Goal: Information Seeking & Learning: Learn about a topic

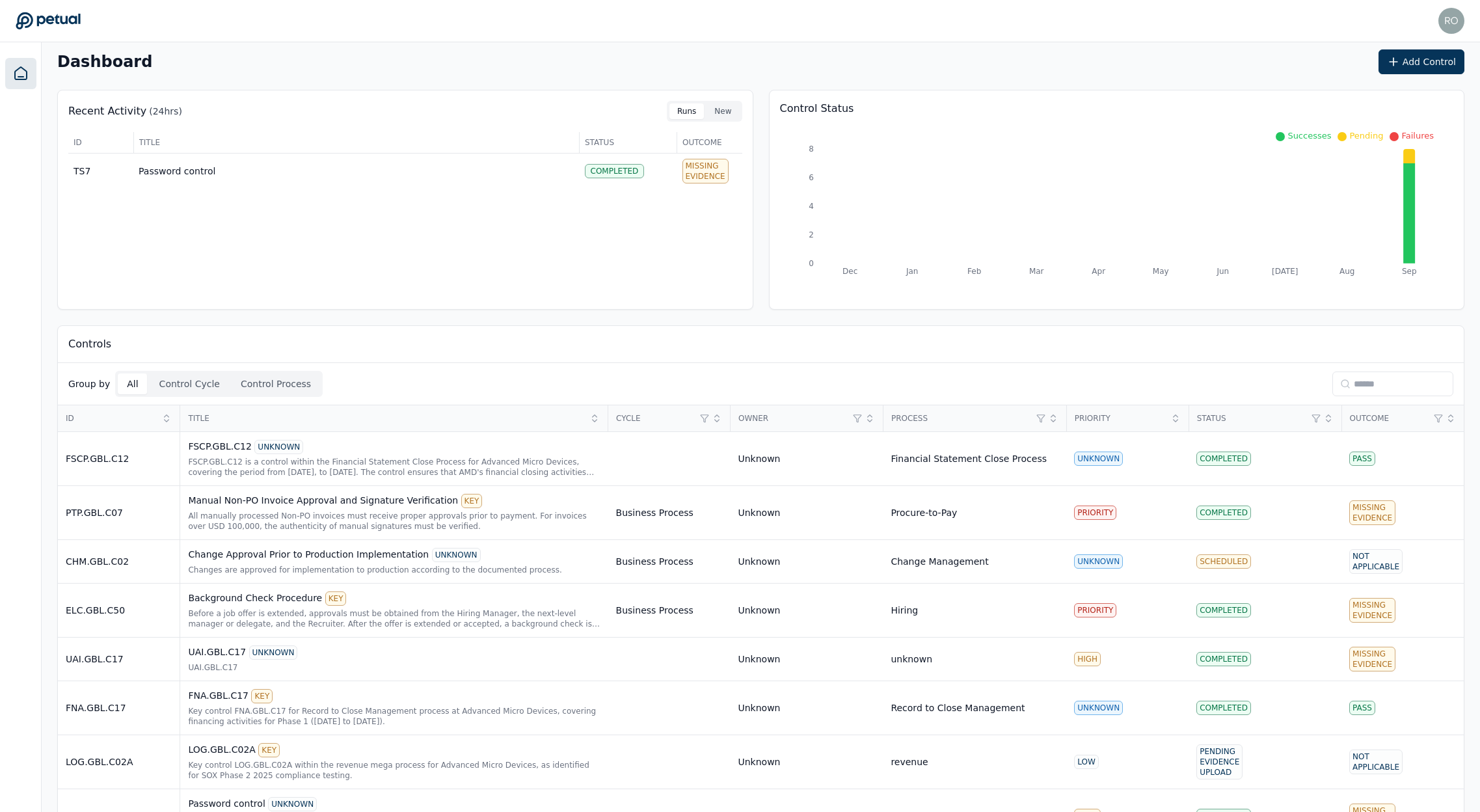
scroll to position [99, 0]
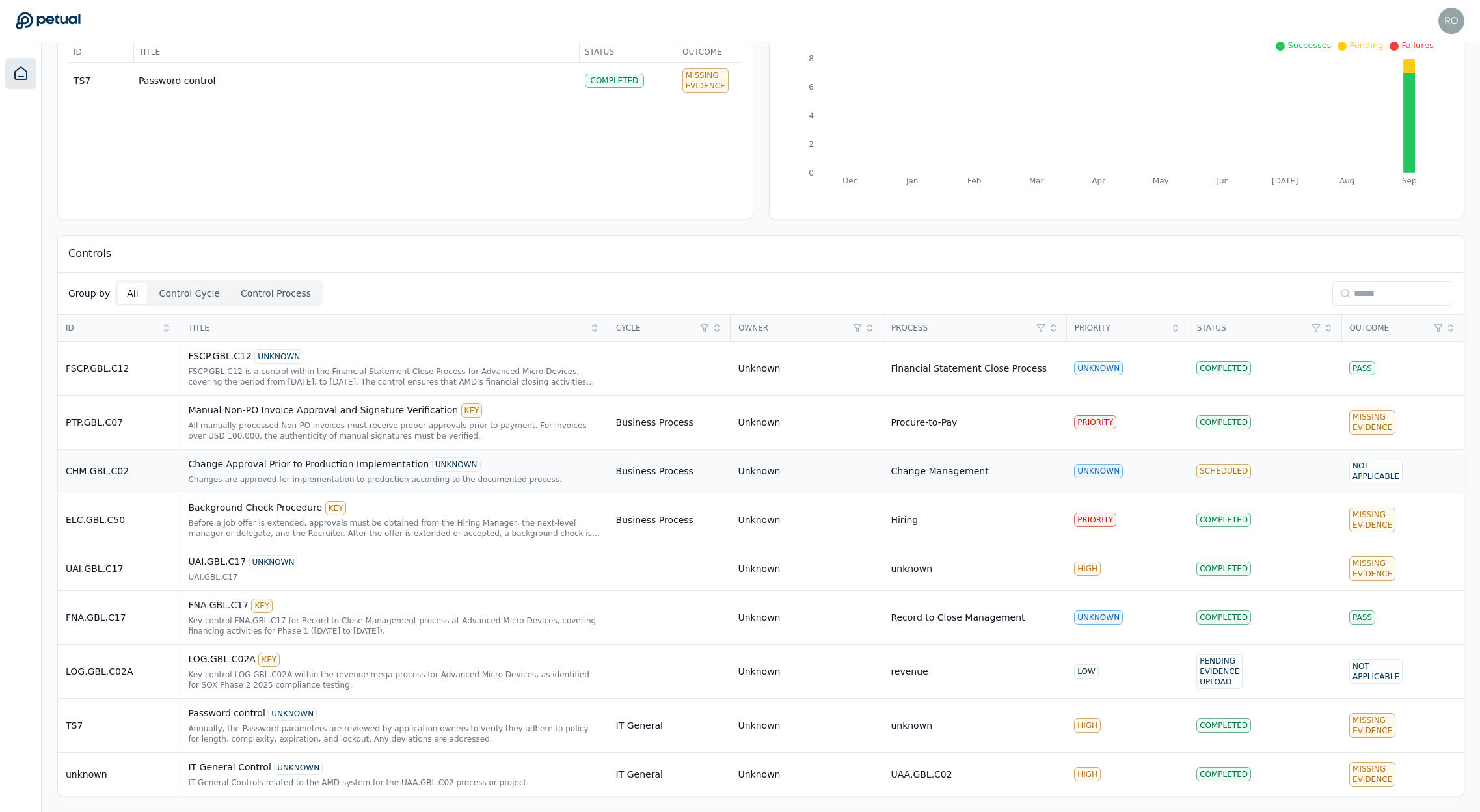
click at [287, 459] on div "Change Approval Prior to Production Implementation UNKNOWN" at bounding box center [394, 464] width 412 height 15
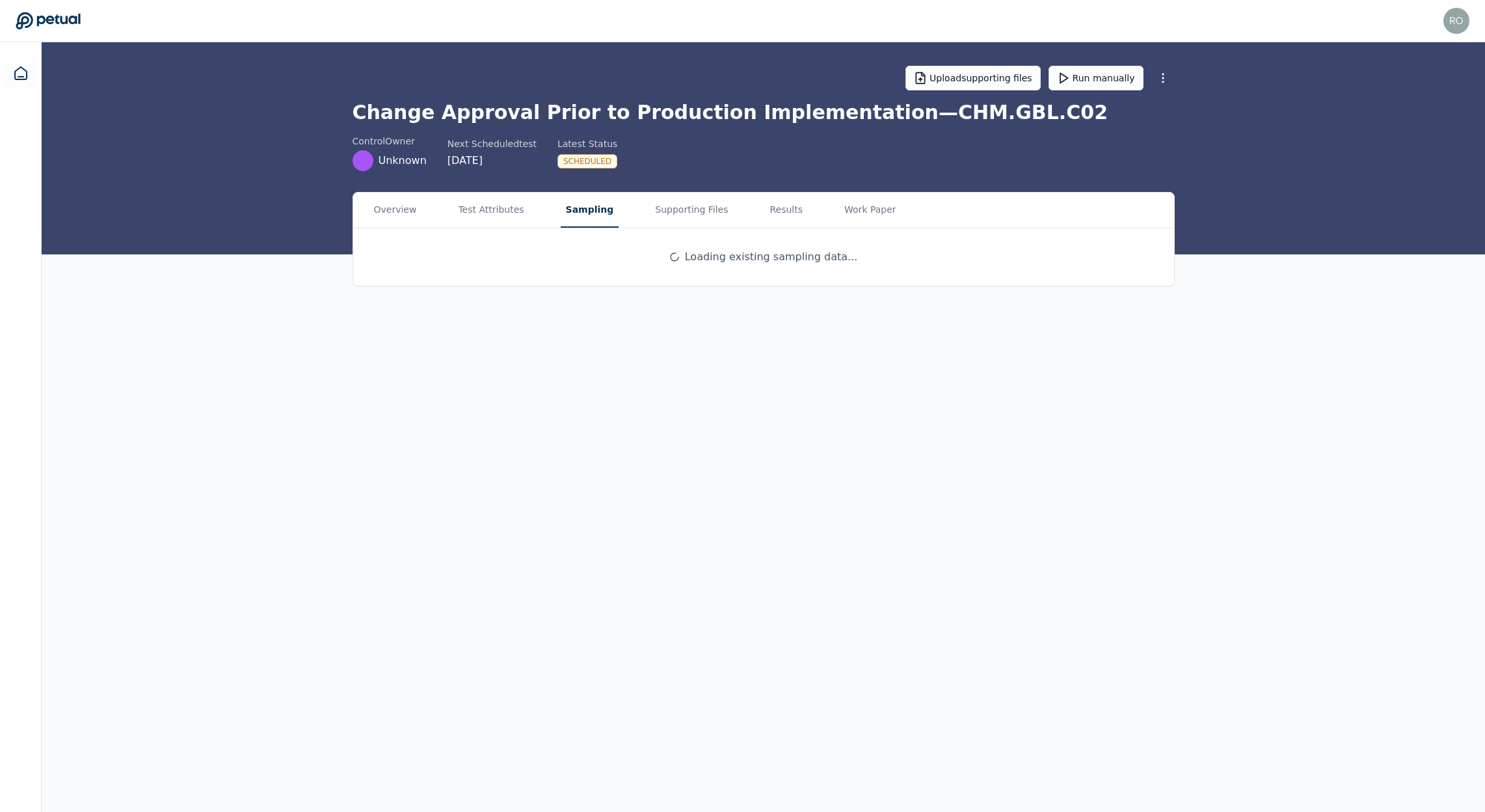
click at [567, 206] on button "Sampling" at bounding box center [590, 210] width 59 height 35
click at [871, 211] on button "Work Paper" at bounding box center [870, 210] width 63 height 35
click at [1098, 247] on html "[PERSON_NAME][EMAIL_ADDRESS] [PERSON_NAME][EMAIL_ADDRESS] Sign out Upload suppo…" at bounding box center [742, 406] width 1485 height 812
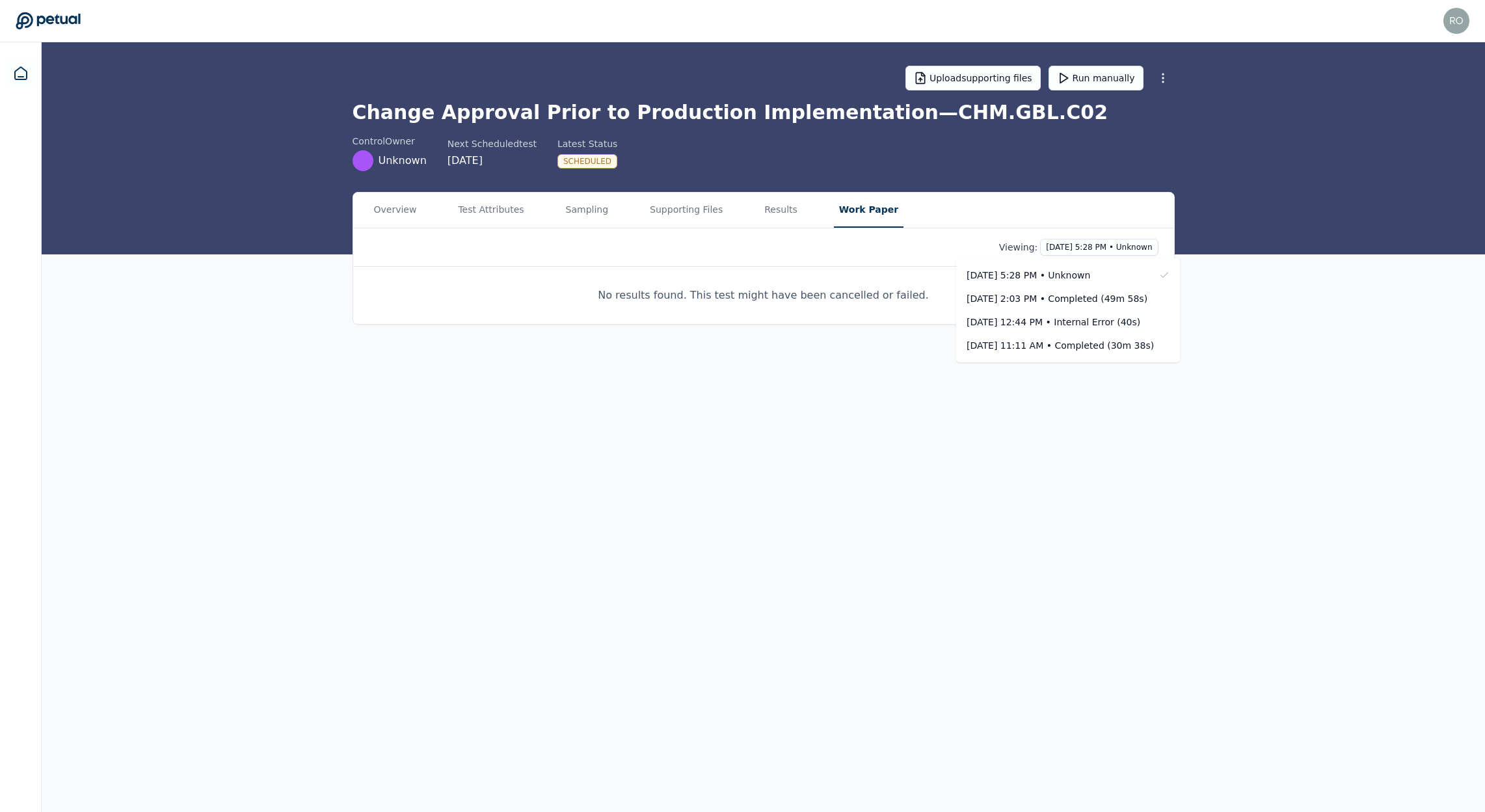
click at [820, 287] on html "[PERSON_NAME][EMAIL_ADDRESS] [PERSON_NAME][EMAIL_ADDRESS] Sign out Upload suppo…" at bounding box center [742, 406] width 1485 height 812
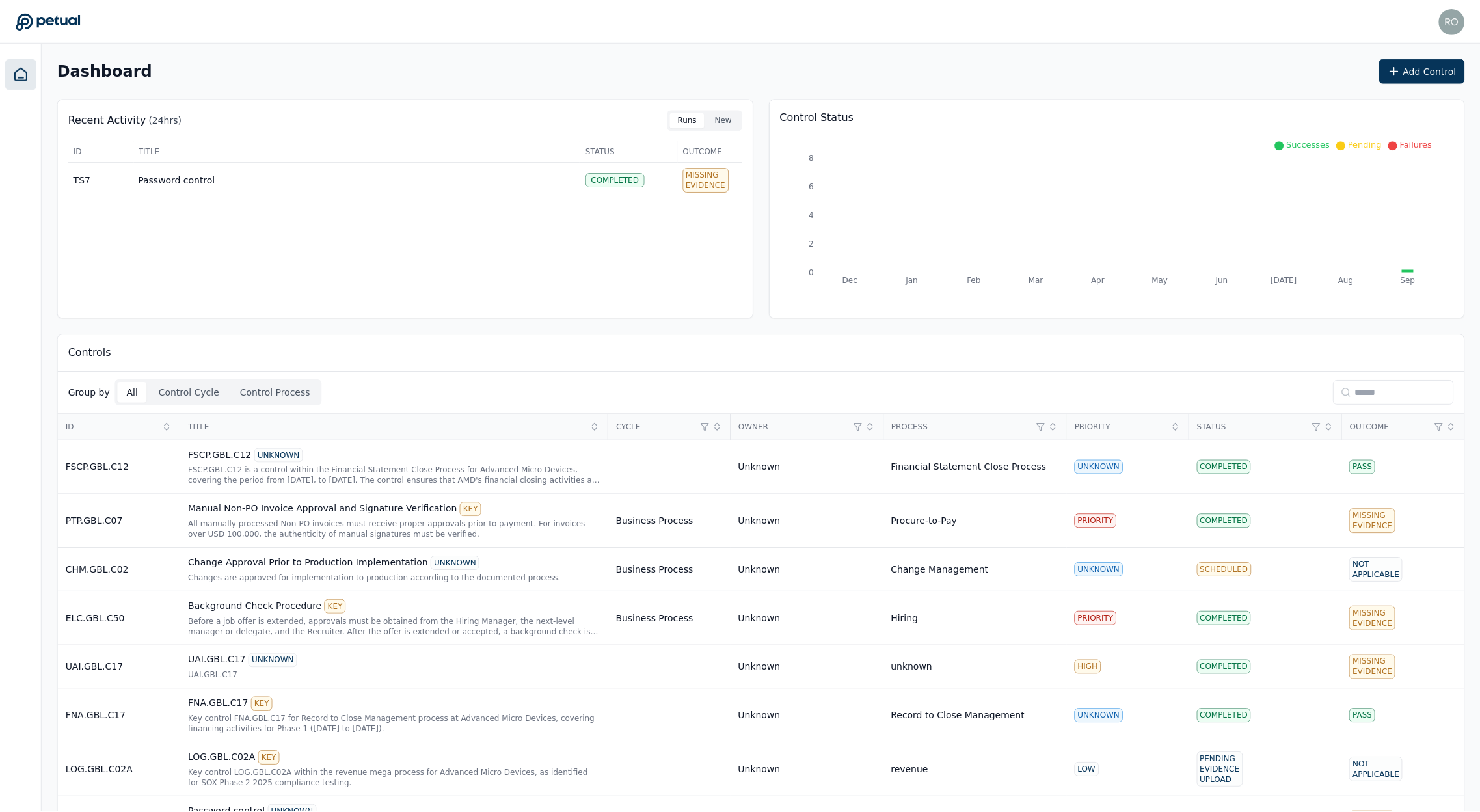
scroll to position [99, 0]
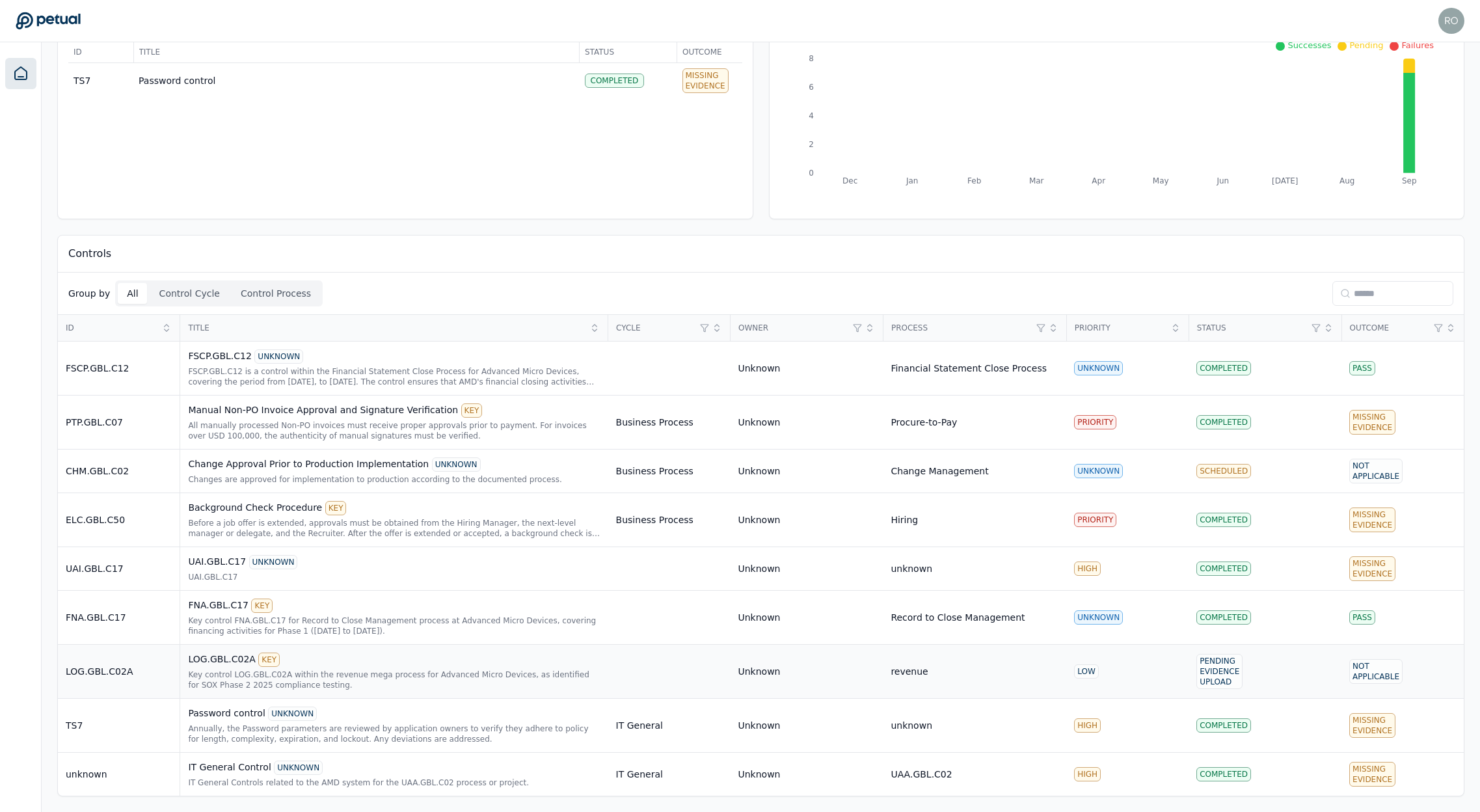
click at [231, 652] on div "LOG.GBL.C02A KEY" at bounding box center [394, 659] width 412 height 15
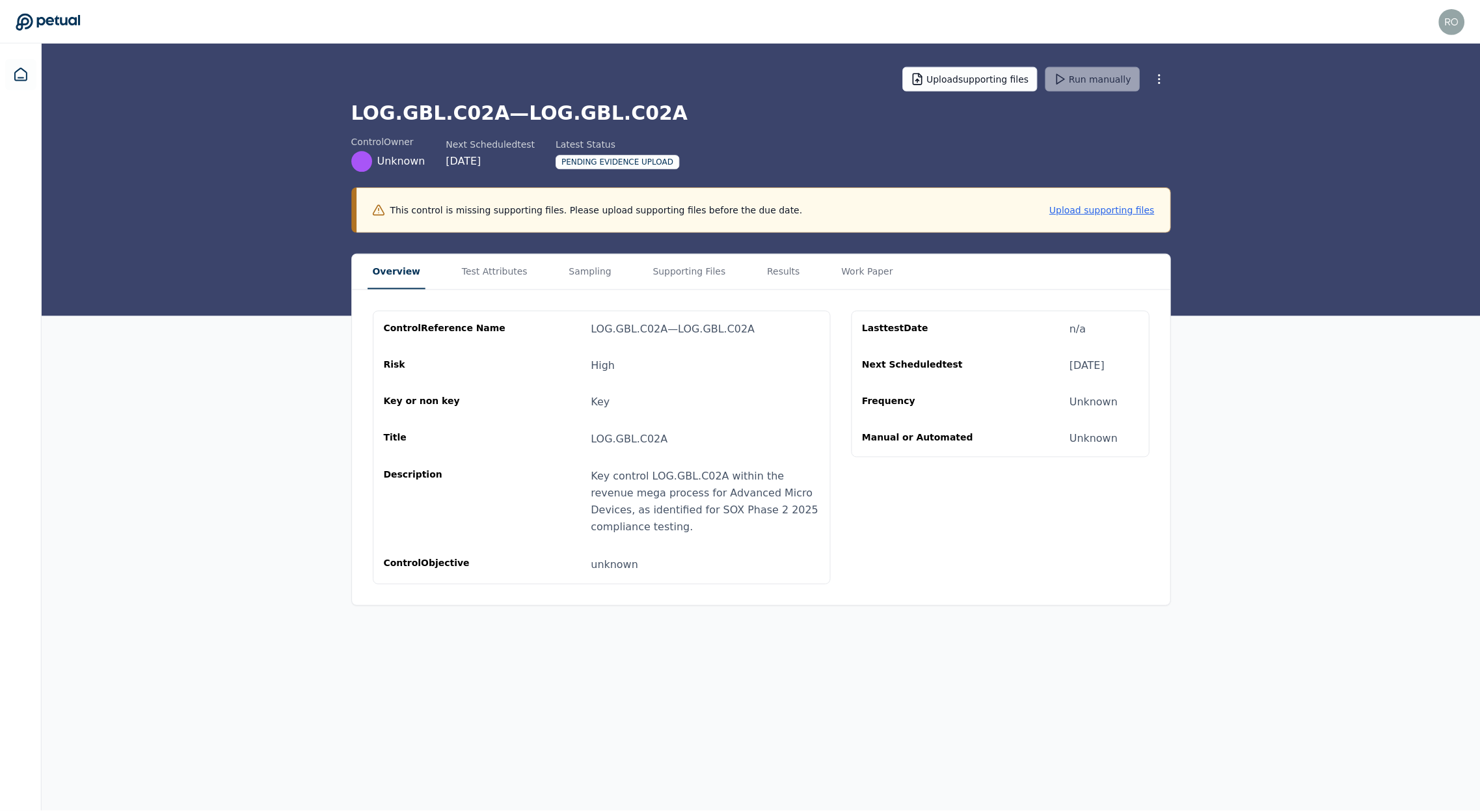
scroll to position [99, 0]
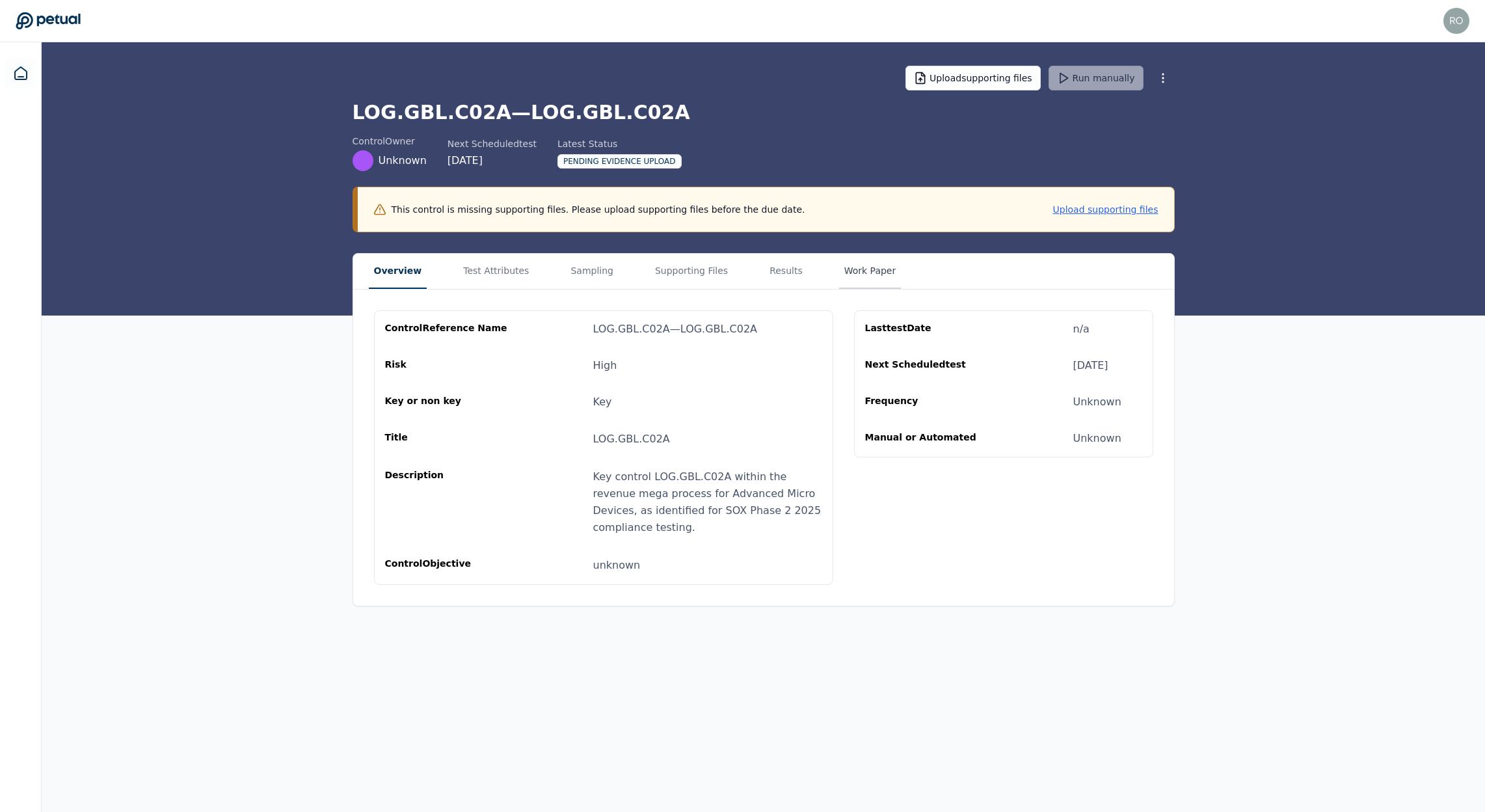
click at [872, 262] on button "Work Paper" at bounding box center [870, 271] width 63 height 35
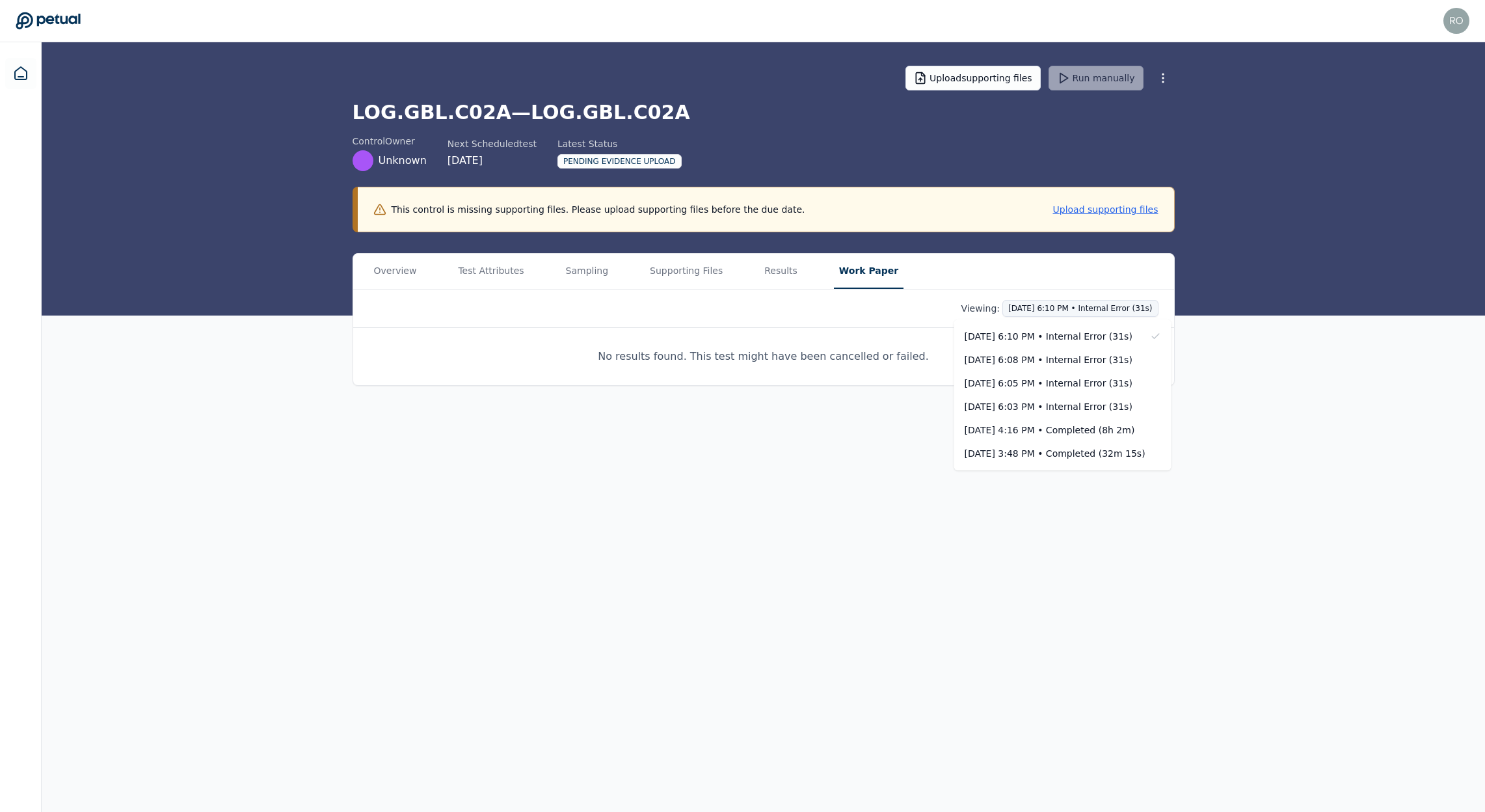
click at [1081, 311] on html "[PERSON_NAME][EMAIL_ADDRESS] [PERSON_NAME][EMAIL_ADDRESS] Sign out Upload suppo…" at bounding box center [742, 406] width 1485 height 812
click at [1065, 353] on div "[DATE] 6:08 PM • Internal Error (31s)" at bounding box center [1063, 360] width 218 height 23
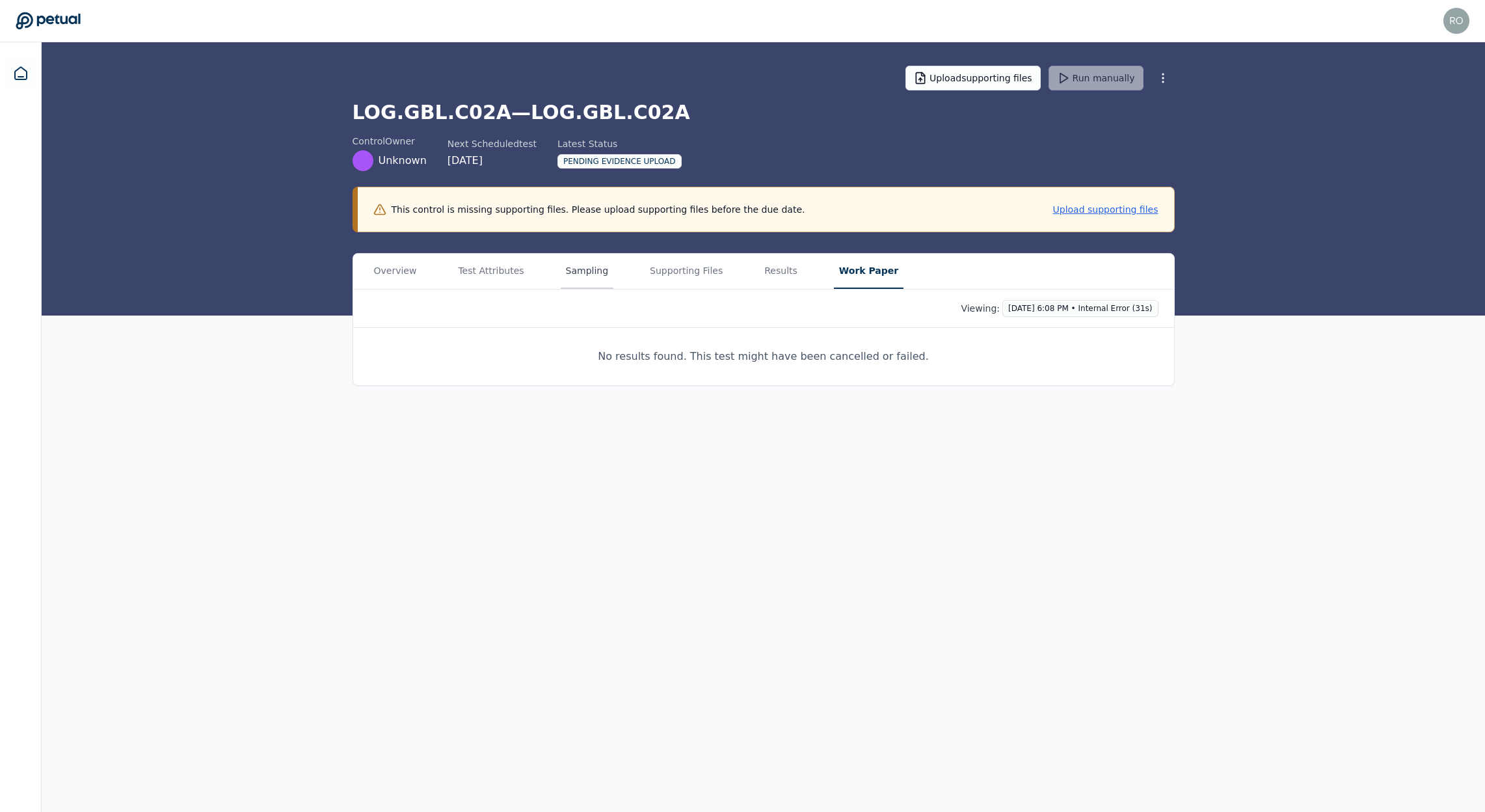
click at [596, 273] on button "Sampling" at bounding box center [588, 271] width 53 height 35
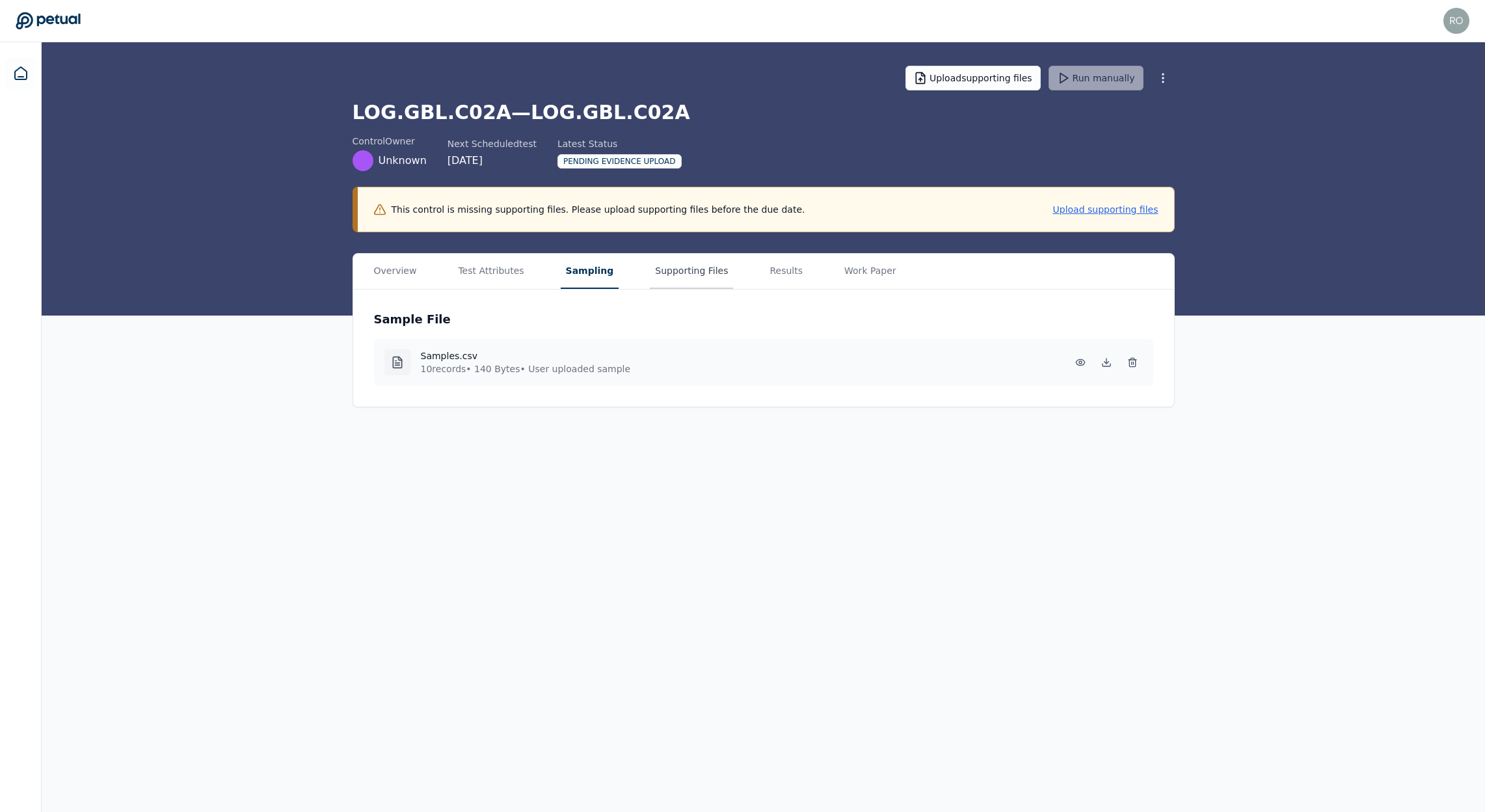
click at [681, 270] on button "Supporting Files" at bounding box center [691, 271] width 83 height 35
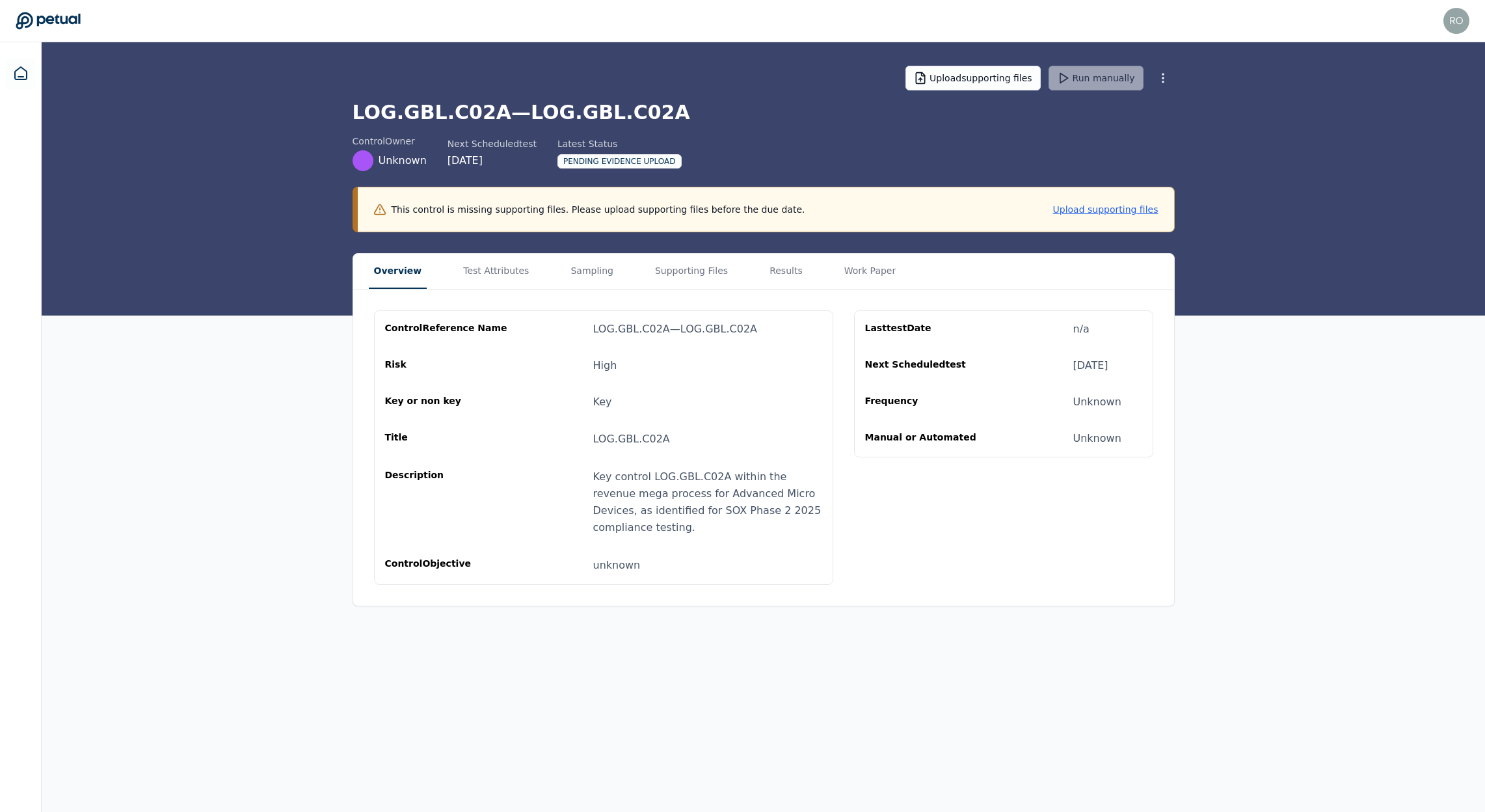
click at [404, 268] on button "Overview" at bounding box center [398, 271] width 59 height 35
click at [607, 440] on span "LOG.GBL.C02A" at bounding box center [632, 439] width 77 height 12
click at [671, 509] on div "Key control LOG.GBL.C02A within the revenue mega process for Advanced Micro Dev…" at bounding box center [708, 501] width 229 height 68
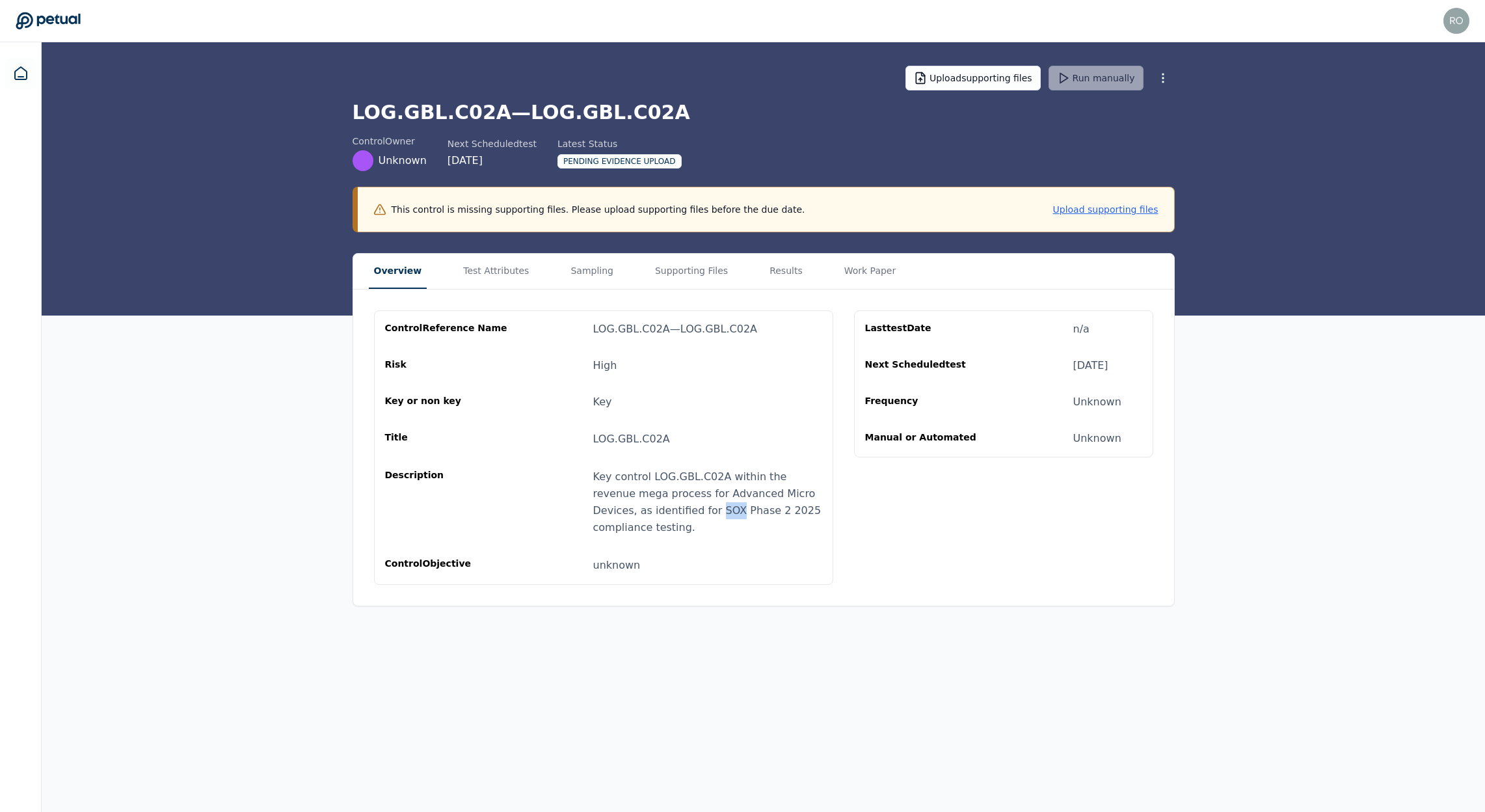
click at [671, 509] on div "Key control LOG.GBL.C02A within the revenue mega process for Advanced Micro Dev…" at bounding box center [708, 501] width 229 height 68
click at [621, 564] on div "unknown" at bounding box center [708, 565] width 229 height 17
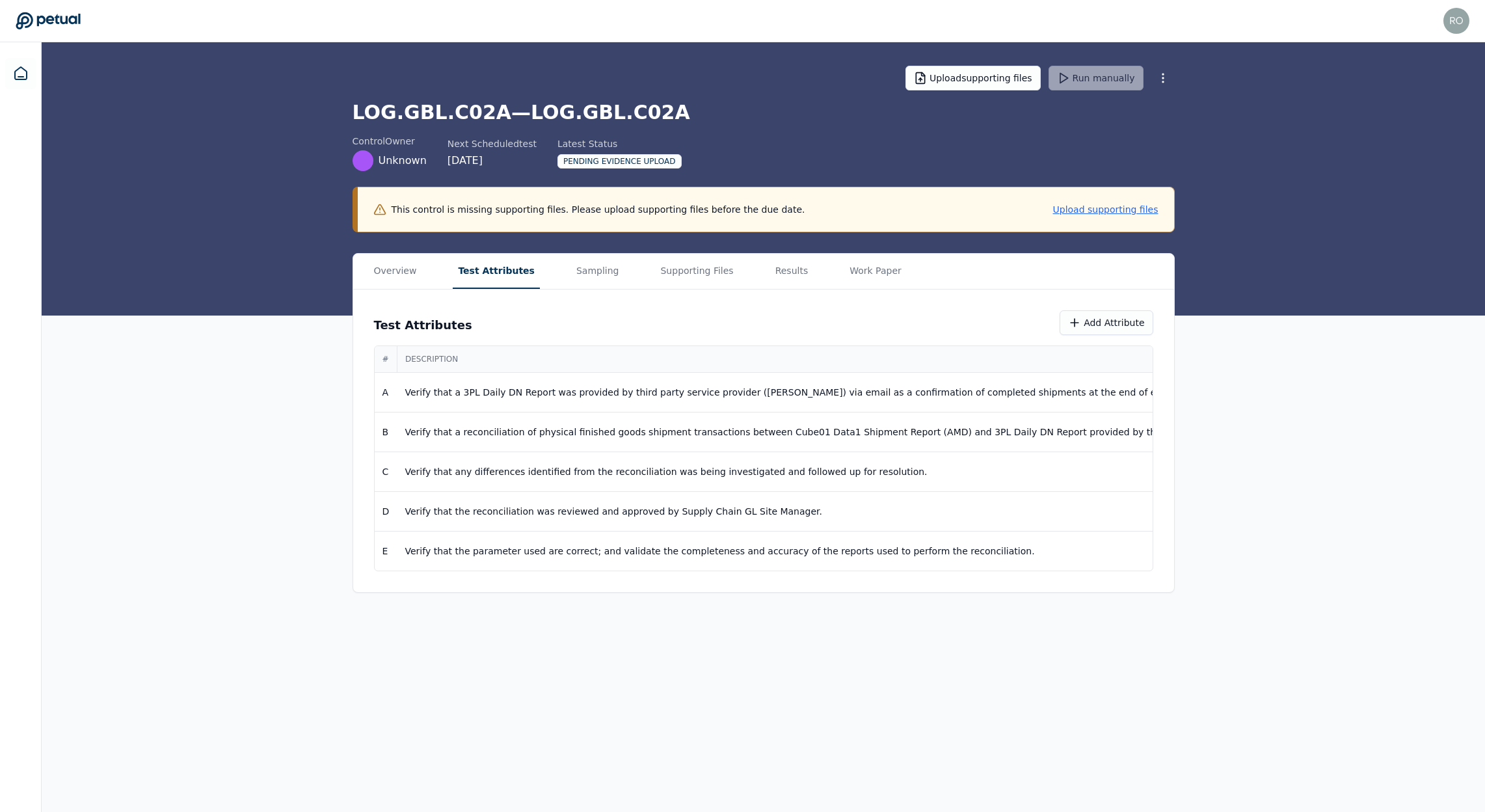
click at [492, 274] on button "Test Attributes" at bounding box center [496, 271] width 87 height 35
click at [802, 392] on p "Verify that a 3PL Daily DN Report was provided by third party service provider …" at bounding box center [972, 391] width 1135 height 13
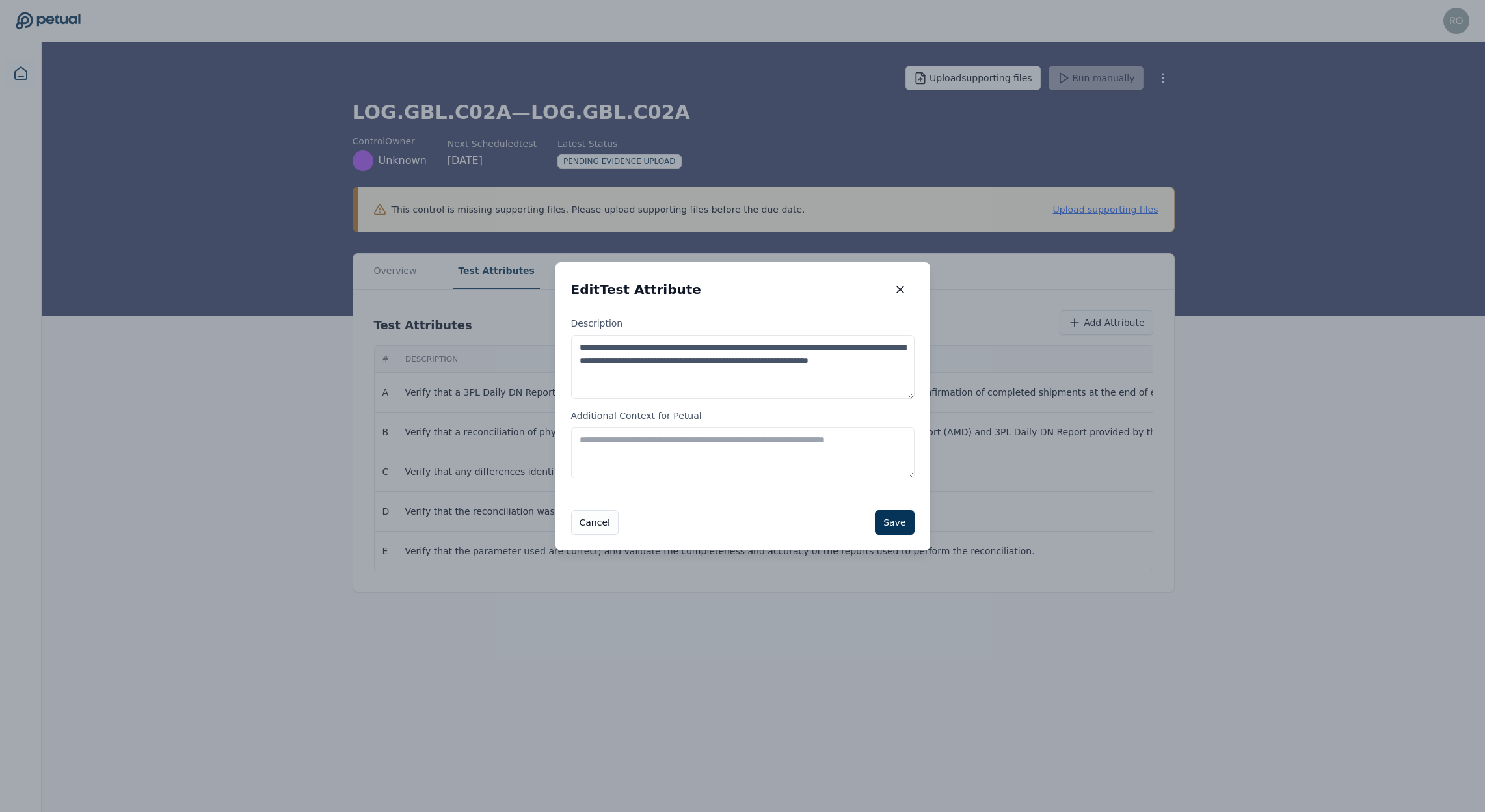
click at [802, 393] on textarea "**********" at bounding box center [742, 366] width 343 height 64
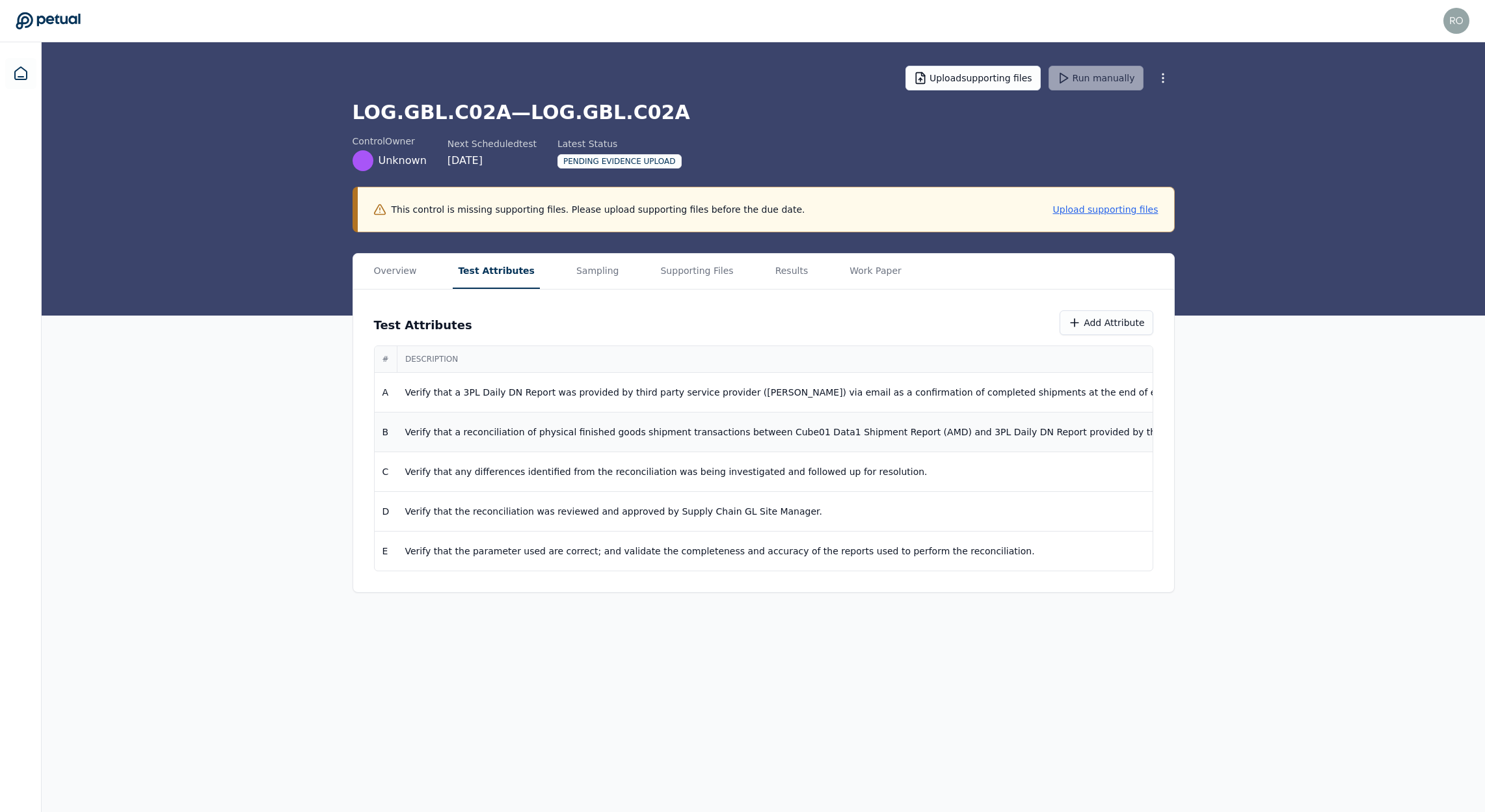
click at [692, 434] on p "Verify that a reconciliation of physical finished goods shipment transactions b…" at bounding box center [972, 431] width 1135 height 13
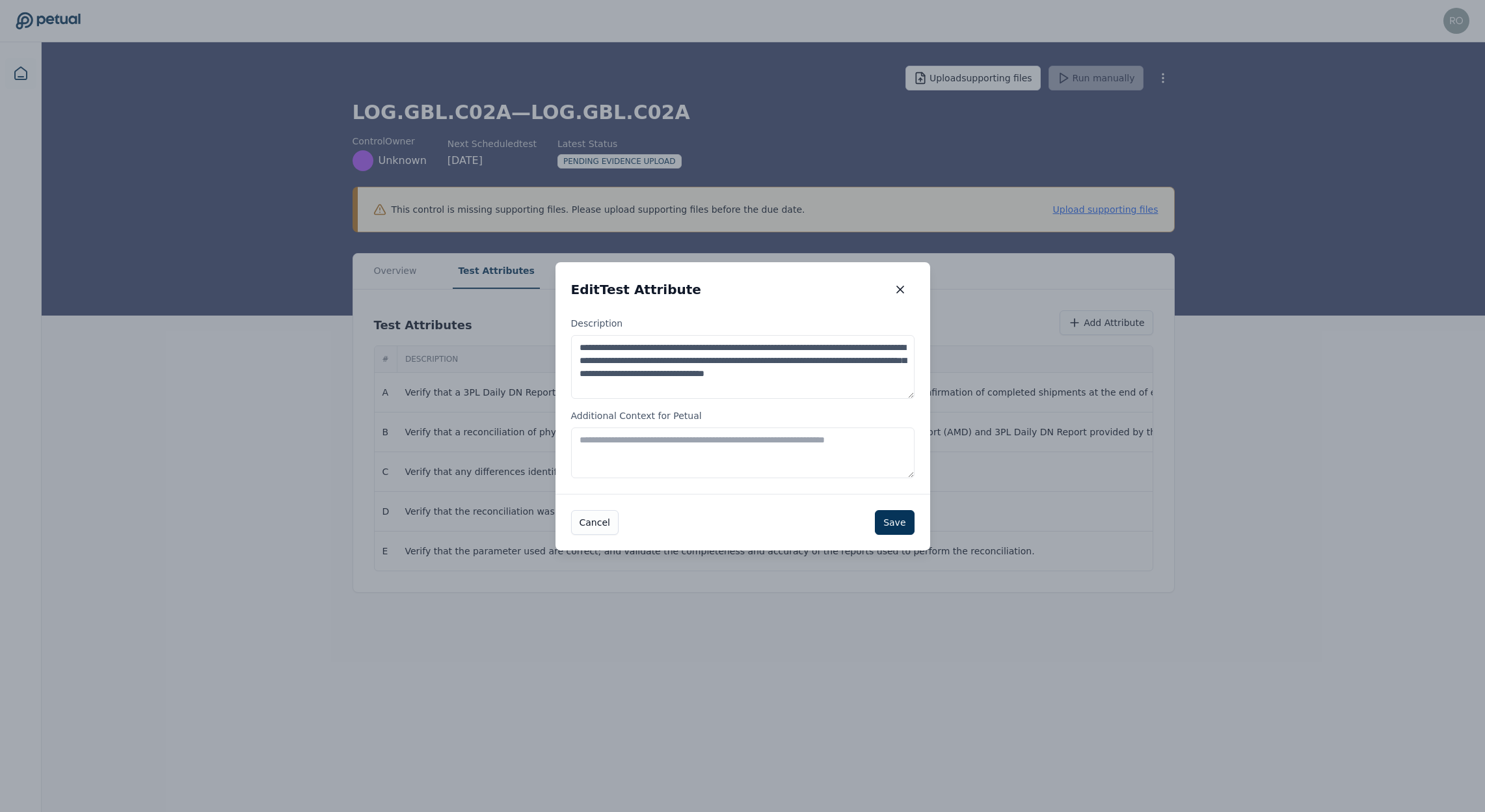
click at [687, 372] on textarea "**********" at bounding box center [742, 366] width 343 height 64
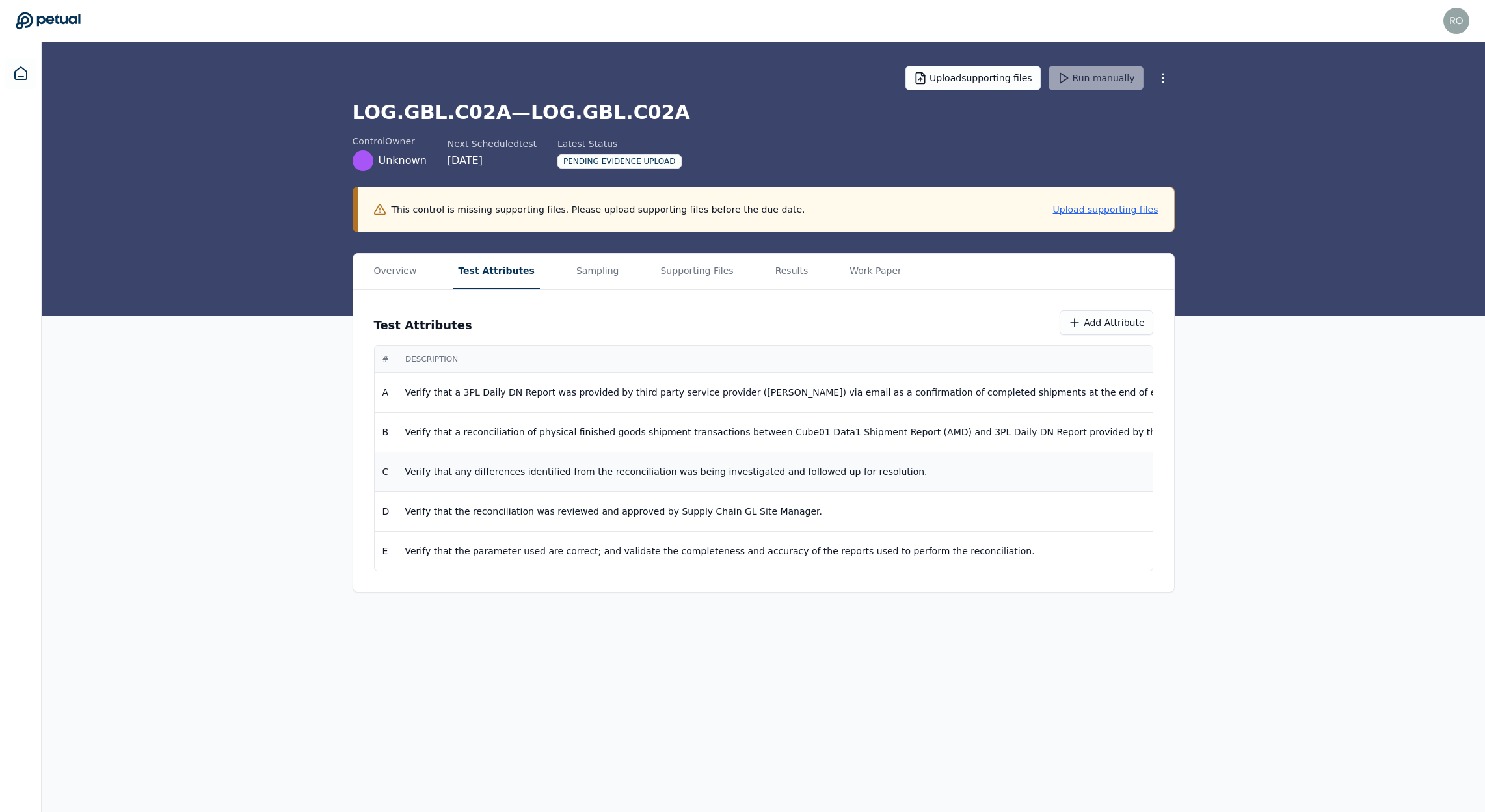
click at [896, 465] on p "Verify that any differences identified from the reconciliation was being invest…" at bounding box center [972, 471] width 1135 height 13
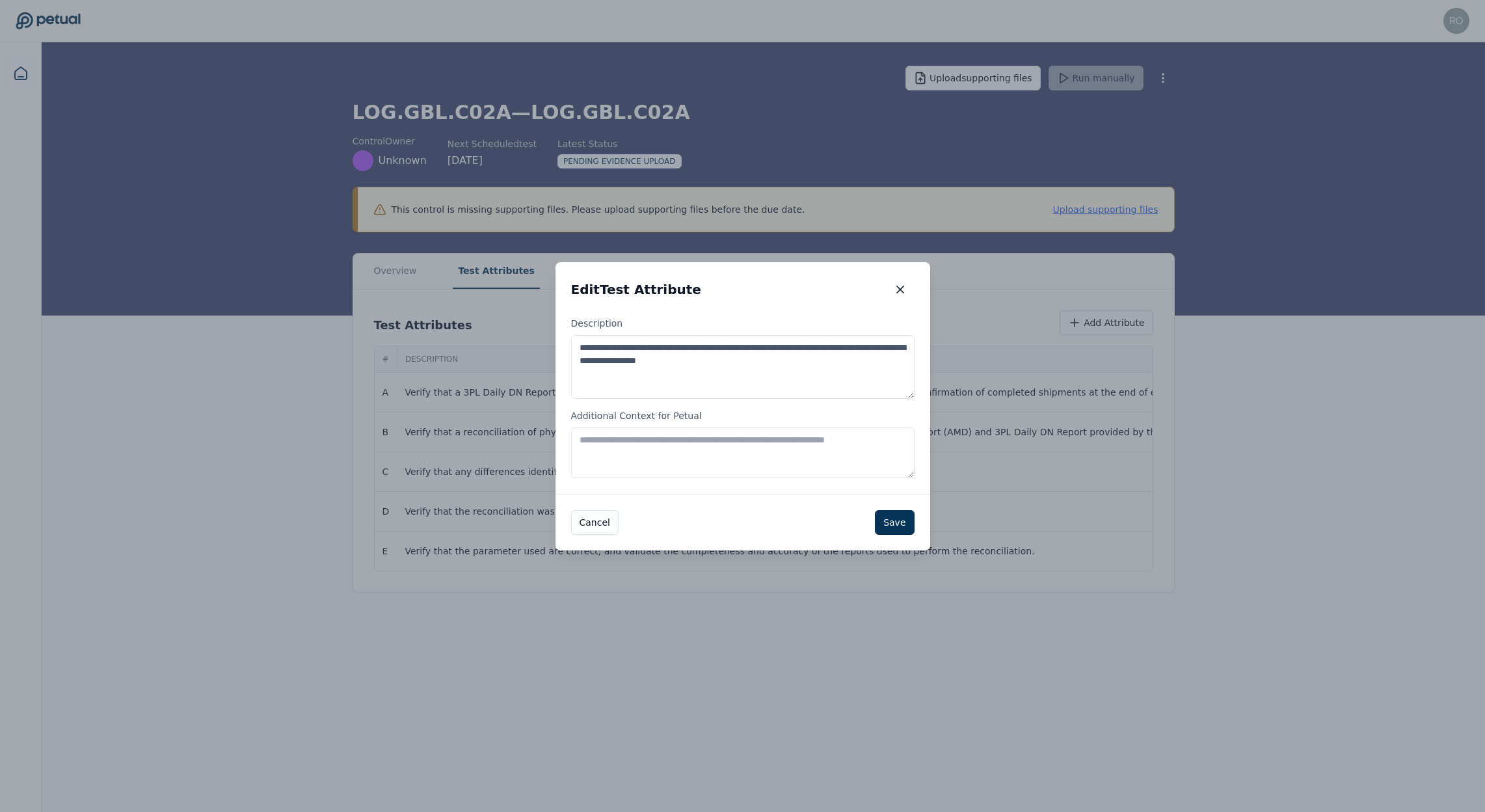
click at [823, 354] on textarea "**********" at bounding box center [742, 366] width 343 height 64
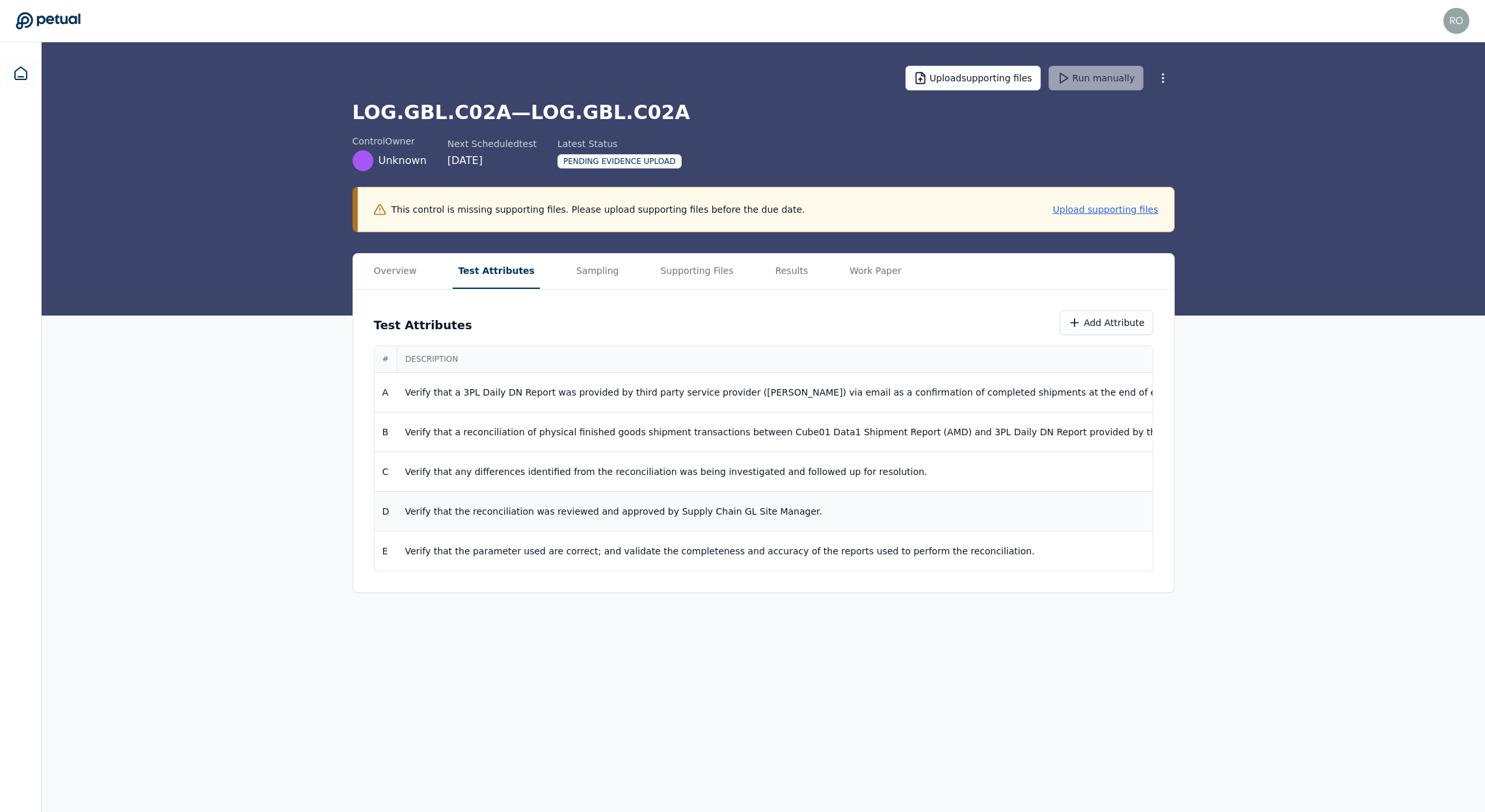
click at [774, 492] on td "Verify that the reconciliation was reviewed and approved by Supply Chain GL Sit…" at bounding box center [972, 512] width 1150 height 40
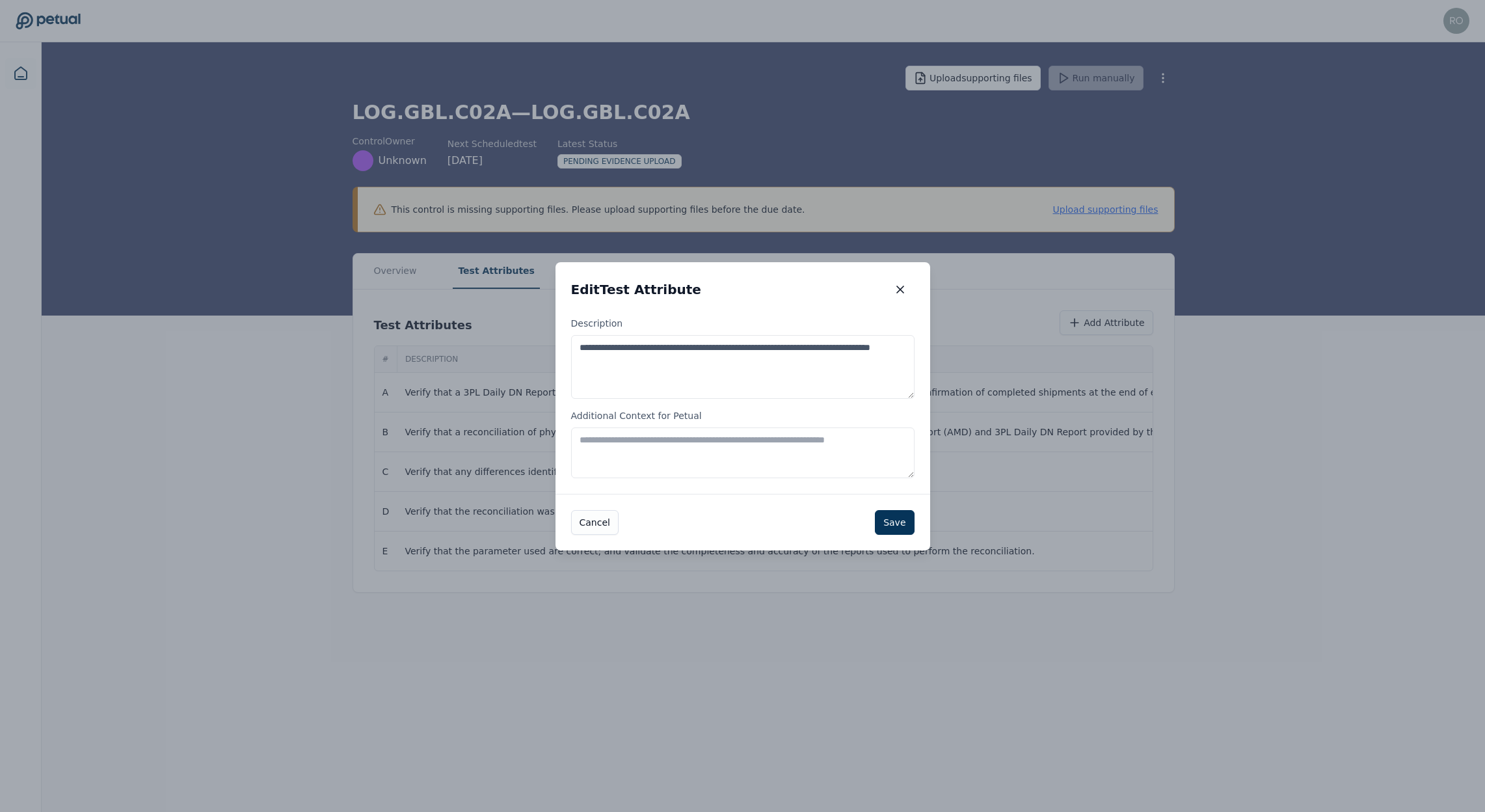
click at [721, 369] on textarea "**********" at bounding box center [742, 366] width 343 height 64
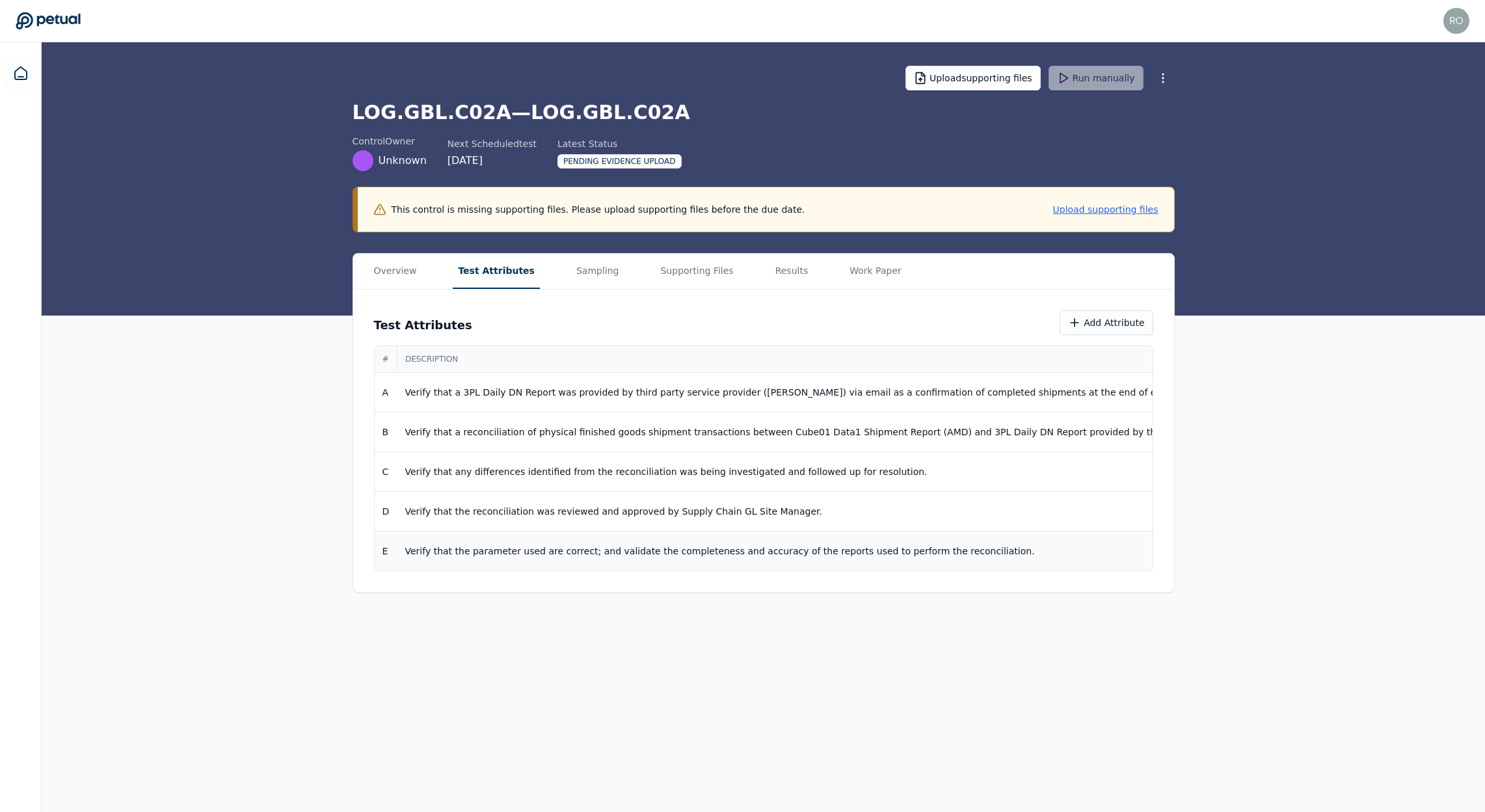
click at [965, 541] on td "Verify that the parameter used are correct; and validate the completeness and a…" at bounding box center [972, 551] width 1150 height 40
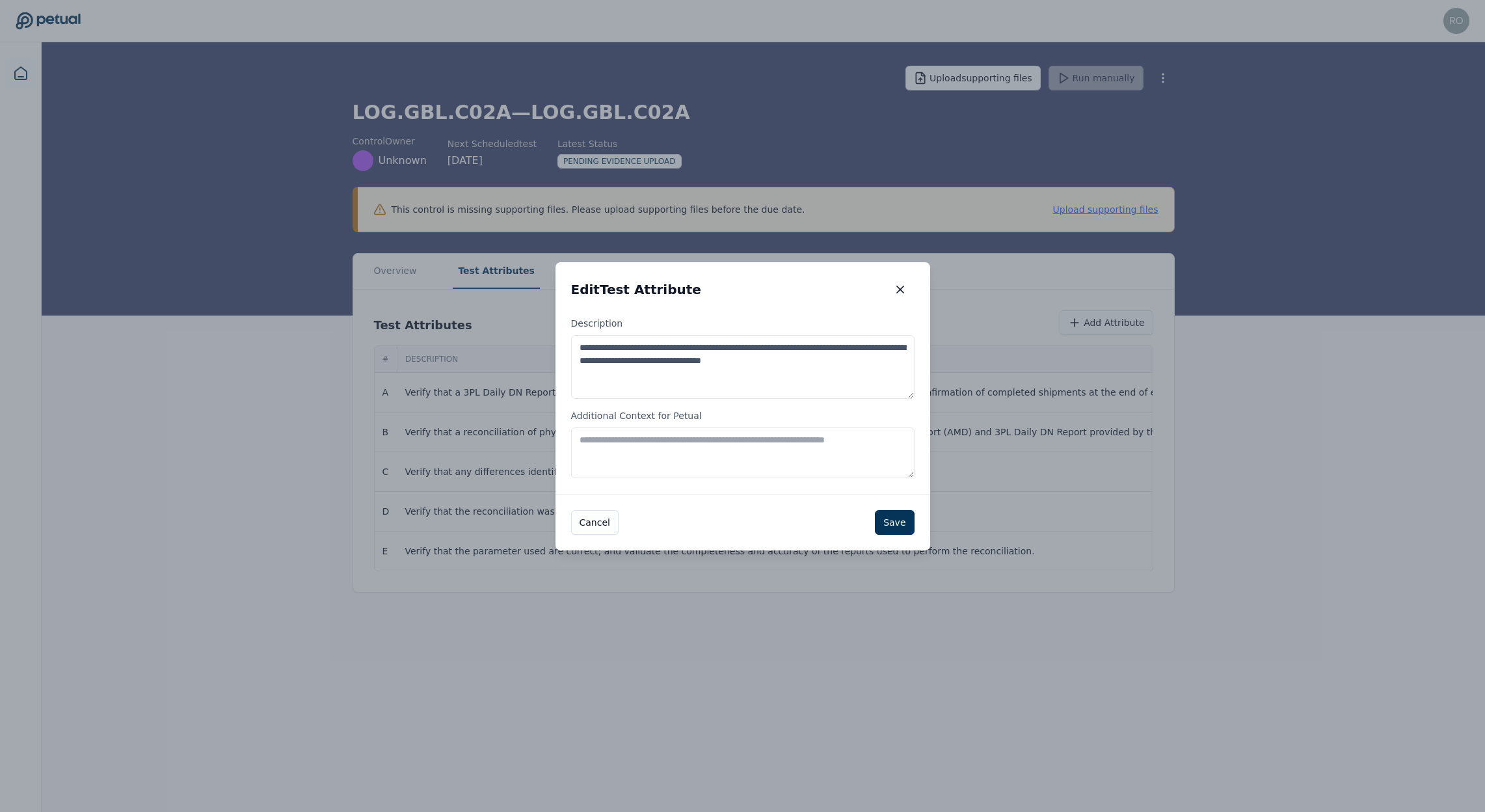
click at [735, 370] on textarea "**********" at bounding box center [742, 366] width 343 height 64
